Goal: Task Accomplishment & Management: Manage account settings

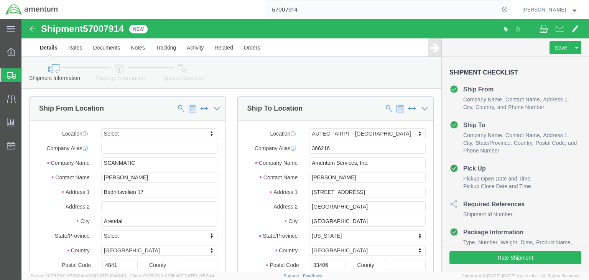
select select
select select "53953"
click icon
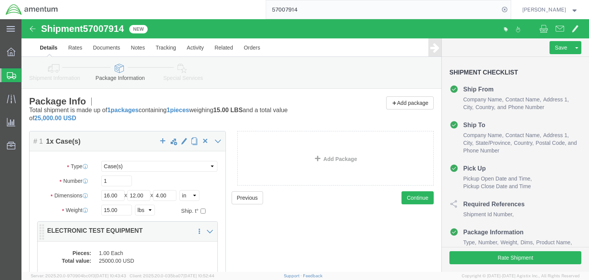
click dd "1.00 Each"
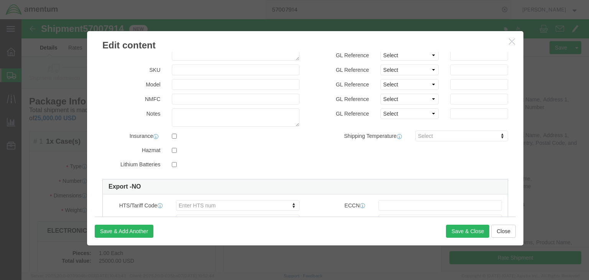
scroll to position [153, 0]
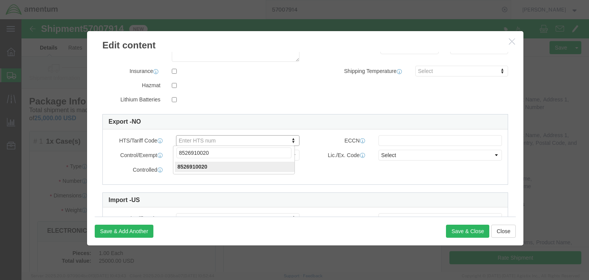
type input "8526910020"
click input "text"
type input "EAR99"
click select "Select ATF BIS DEA EPA FDA FTR ITAR OFAC Other (OPA)"
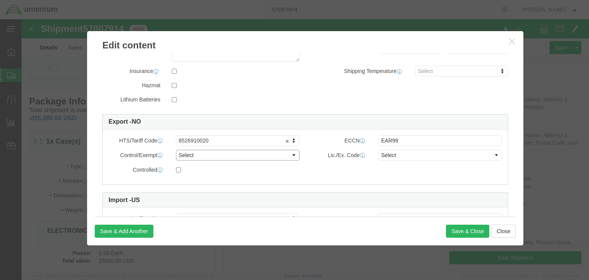
select select "BIS"
click select "Select ATF BIS DEA EPA FDA FTR ITAR OFAC Other (OPA)"
click select "Select AGR-Agricultural APP-Computers APR-Additional Permissive Exports AVS-Air…"
select select "NLR"
click select "Select AGR-Agricultural APP-Computers APR-Additional Permissive Exports AVS-Air…"
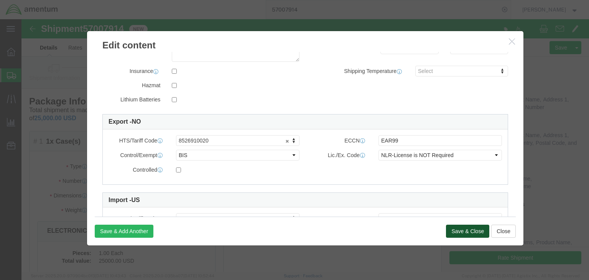
click button "Save & Close"
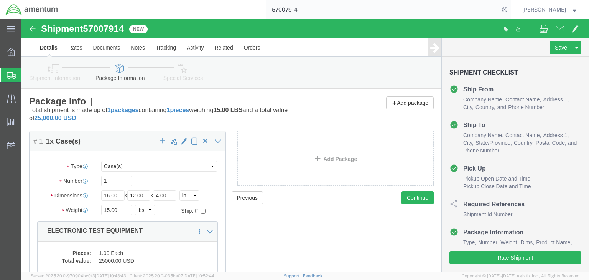
click icon
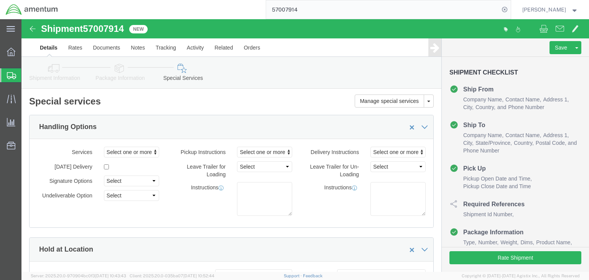
click at [12, 73] on icon at bounding box center [11, 75] width 9 height 7
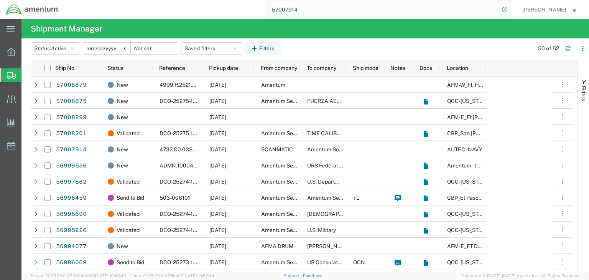
click at [0, 120] on div at bounding box center [10, 121] width 21 height 15
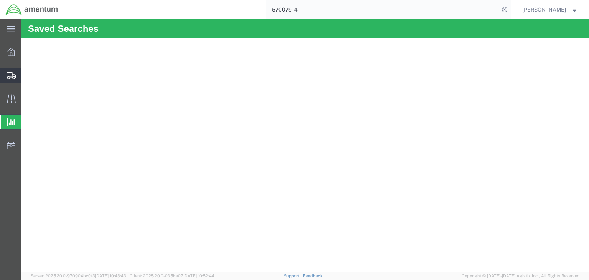
click at [9, 78] on icon at bounding box center [11, 75] width 9 height 7
